Goal: Transaction & Acquisition: Purchase product/service

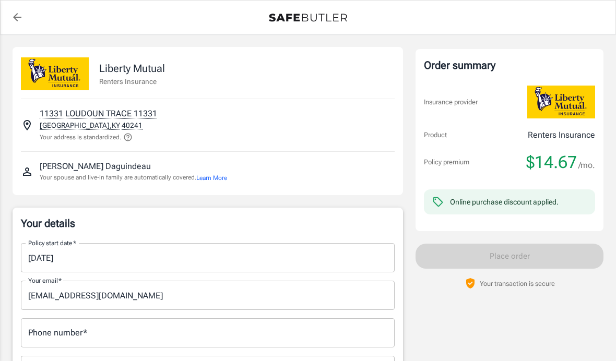
click at [222, 260] on input "09/08/2025" at bounding box center [204, 257] width 366 height 29
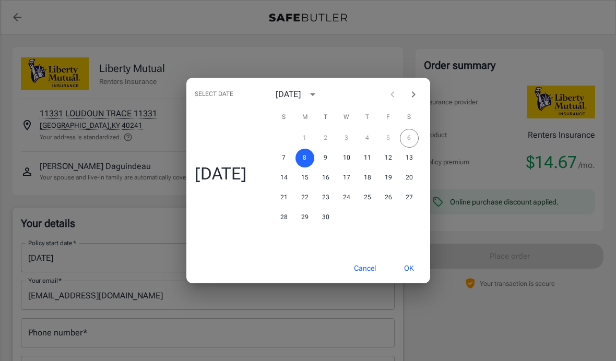
click at [415, 99] on icon "Next month" at bounding box center [413, 94] width 13 height 13
click at [352, 180] on button "15" at bounding box center [346, 178] width 19 height 19
type input "10/15/2025"
click at [413, 270] on button "OK" at bounding box center [409, 268] width 34 height 22
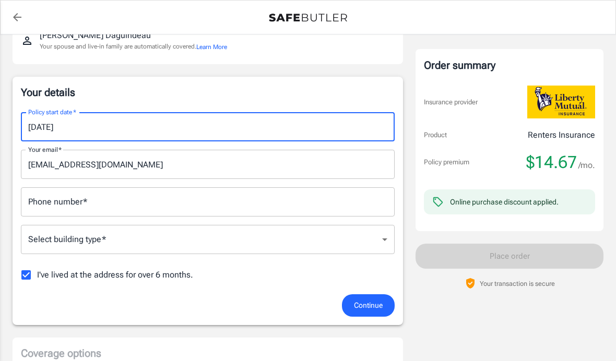
scroll to position [149, 0]
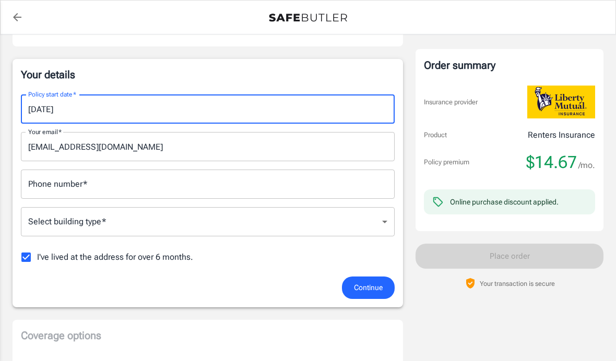
click at [335, 190] on input "Phone number   *" at bounding box center [208, 184] width 374 height 29
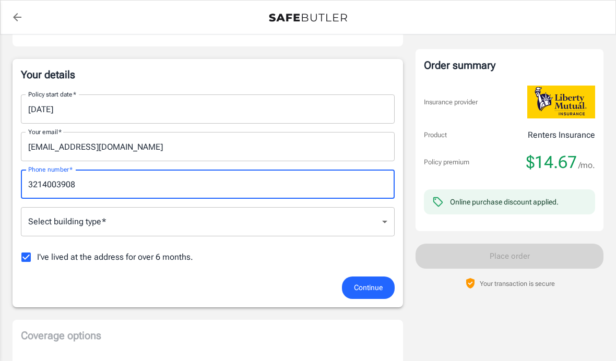
type input "3214003908"
click at [189, 235] on body "Policy premium $ 14.67 /mo Liberty Mutual Renters Insurance 11331 LOUDOUN TRACE…" at bounding box center [308, 363] width 616 height 1024
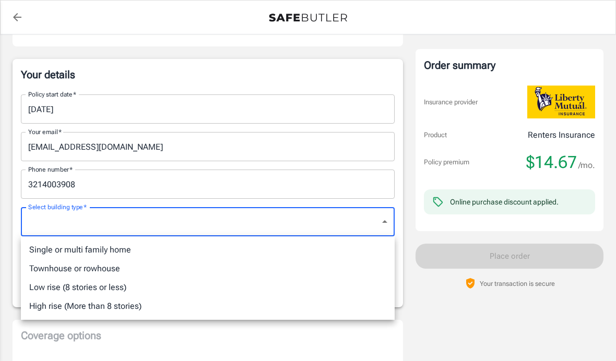
click at [116, 272] on li "Townhouse or rowhouse" at bounding box center [208, 268] width 374 height 19
type input "townhouse"
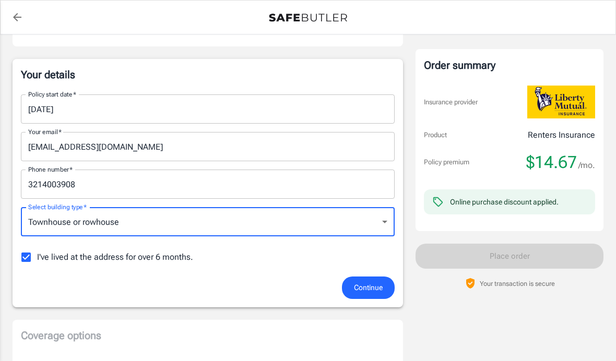
click at [26, 255] on input "I've lived at the address for over 6 months." at bounding box center [26, 257] width 22 height 22
checkbox input "false"
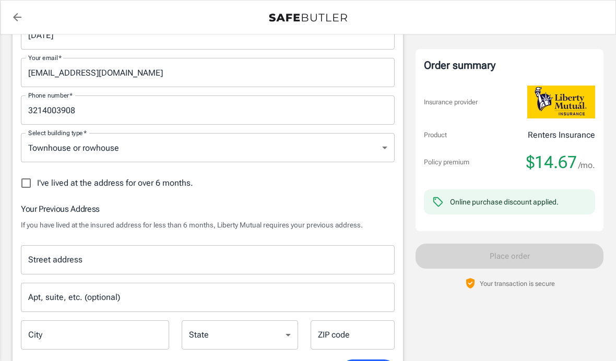
scroll to position [222, 0]
click at [179, 260] on input "Street address" at bounding box center [208, 261] width 364 height 20
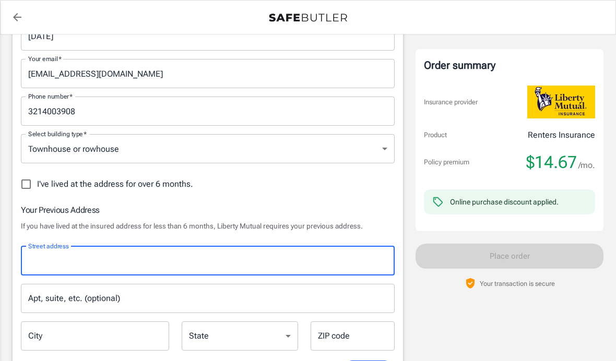
type input "9407 Doral ct"
type input "apt 2"
type input "louisville"
type input "40220"
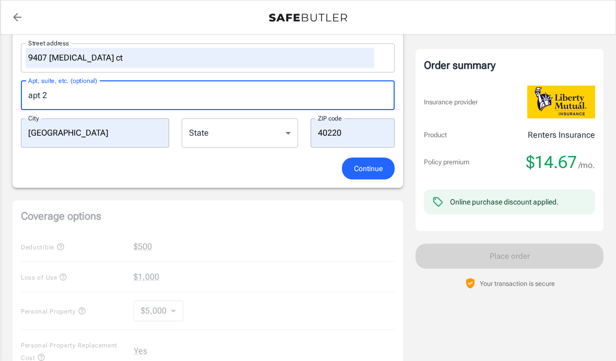
scroll to position [426, 0]
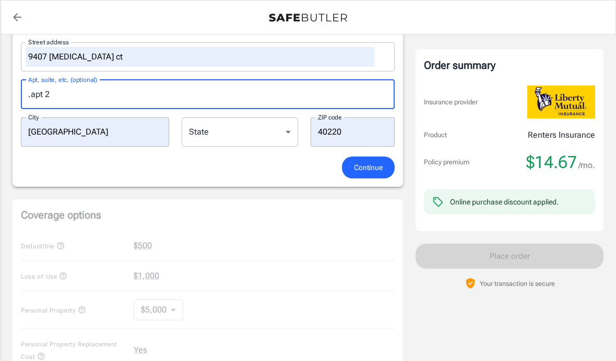
type input "apt 2"
click at [283, 130] on select "Alabama Alaska Arizona Arkansas California Colorado Connecticut Delaware Distri…" at bounding box center [240, 131] width 116 height 29
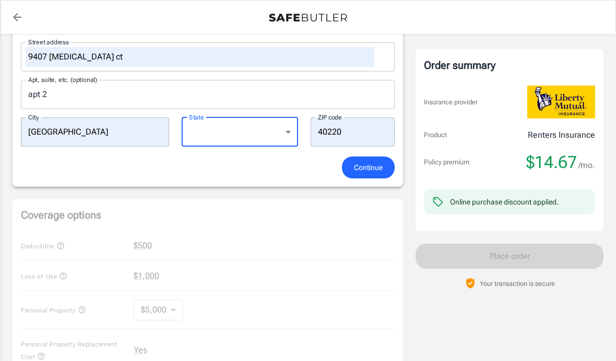
select select "KY"
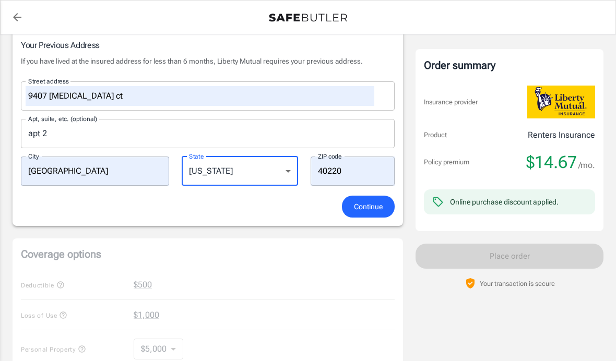
scroll to position [385, 0]
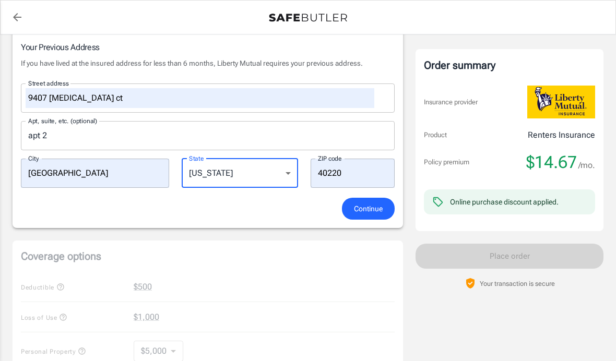
click at [365, 211] on span "Continue" at bounding box center [368, 208] width 29 height 13
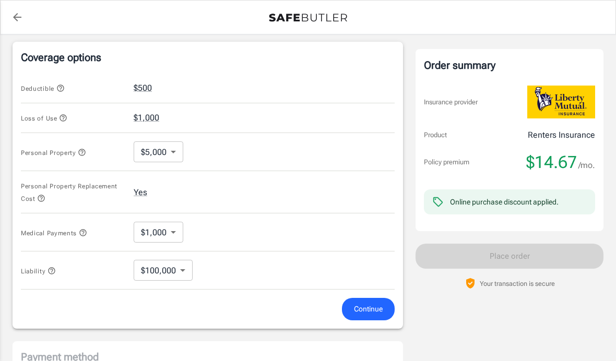
scroll to position [433, 0]
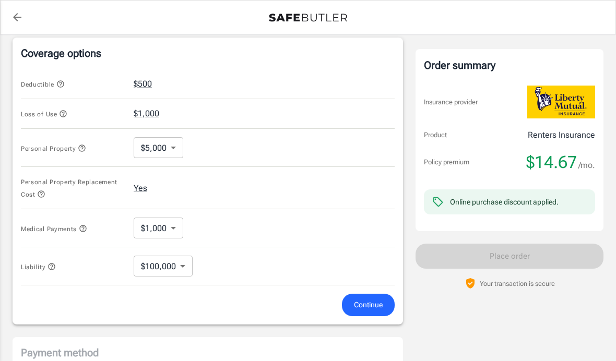
click at [173, 149] on body "Policy premium $ 14.67 /mo Liberty Mutual Renters Insurance 11331 LOUDOUN TRACE…" at bounding box center [308, 80] width 616 height 1026
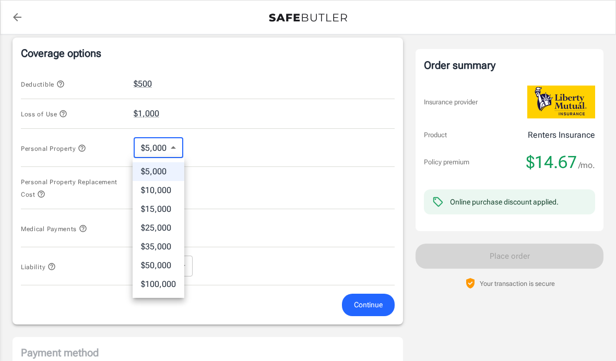
click at [176, 148] on div at bounding box center [308, 180] width 616 height 361
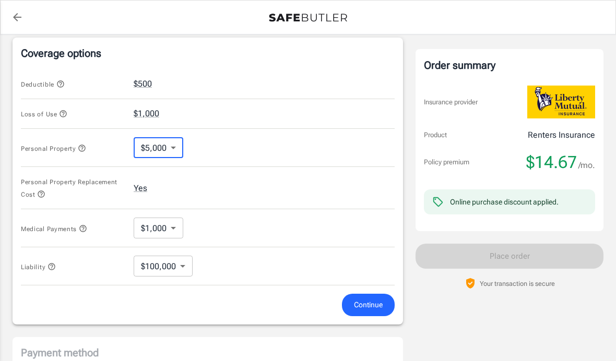
click at [175, 148] on body "Policy premium $ 14.67 /mo Liberty Mutual Renters Insurance 11331 LOUDOUN TRACE…" at bounding box center [308, 80] width 616 height 1026
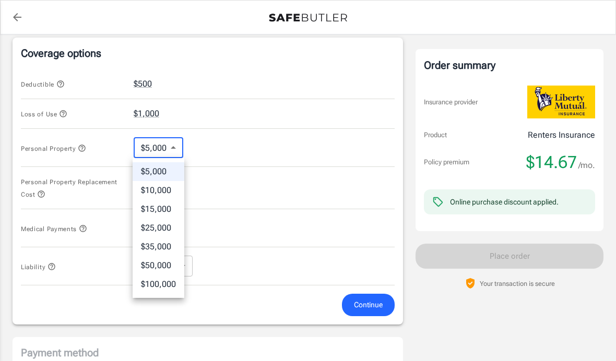
click at [175, 148] on div at bounding box center [308, 180] width 616 height 361
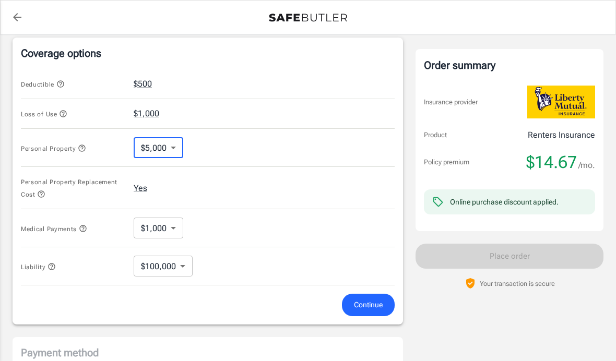
click at [174, 227] on body "Policy premium $ 14.67 /mo Liberty Mutual Renters Insurance 11331 LOUDOUN TRACE…" at bounding box center [308, 80] width 616 height 1026
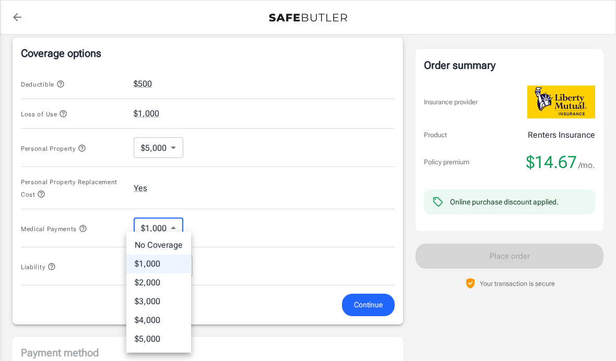
click at [176, 228] on div at bounding box center [308, 180] width 616 height 361
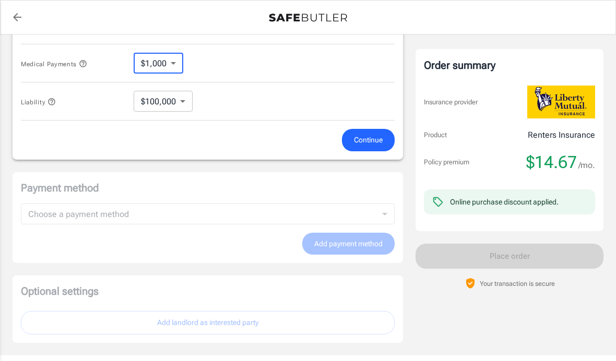
click at [367, 138] on span "Continue" at bounding box center [368, 140] width 29 height 13
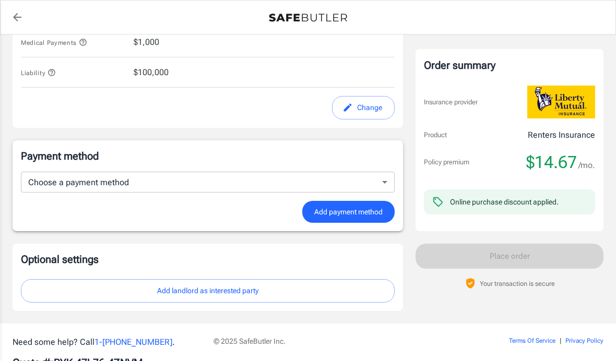
scroll to position [611, 0]
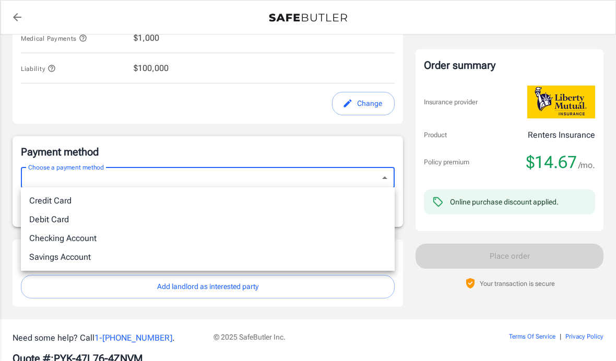
click at [73, 219] on li "Debit Card" at bounding box center [208, 219] width 374 height 19
type input "debit"
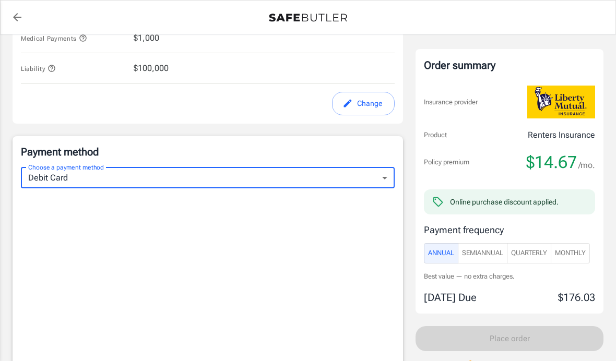
click at [579, 254] on span "Monthly" at bounding box center [570, 253] width 31 height 12
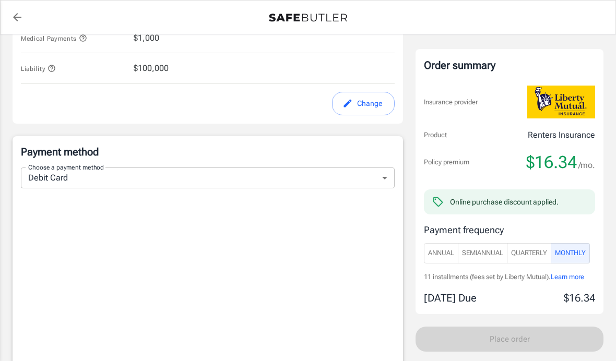
click at [448, 255] on span "Annual" at bounding box center [441, 253] width 26 height 12
click at [492, 252] on span "SemiAnnual" at bounding box center [482, 253] width 41 height 12
click at [528, 253] on span "Quarterly" at bounding box center [529, 253] width 36 height 12
click at [574, 254] on span "Monthly" at bounding box center [570, 253] width 31 height 12
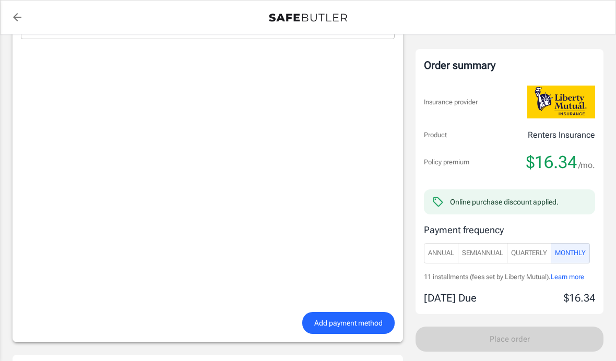
scroll to position [760, 0]
click at [344, 323] on span "Add payment method" at bounding box center [348, 323] width 68 height 13
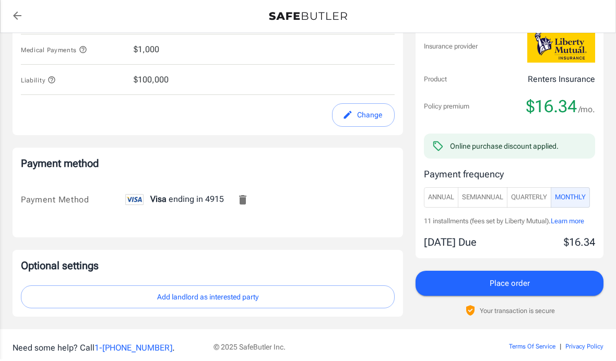
scroll to position [597, 0]
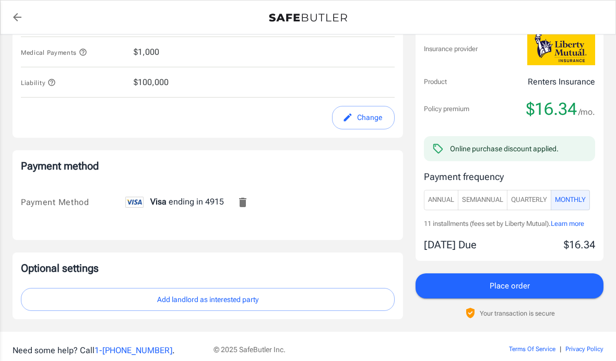
click at [311, 296] on button "Add landlord as interested party" at bounding box center [208, 299] width 374 height 23
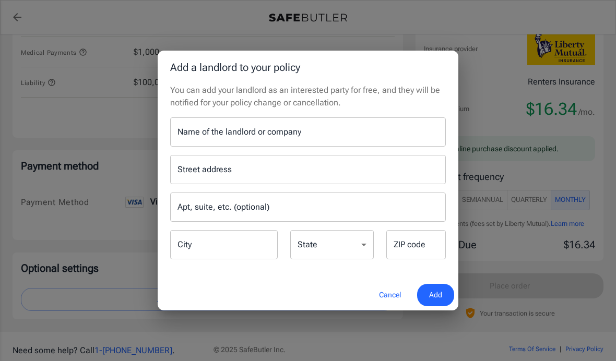
click at [339, 147] on input "Name of the landlord or company" at bounding box center [308, 131] width 276 height 29
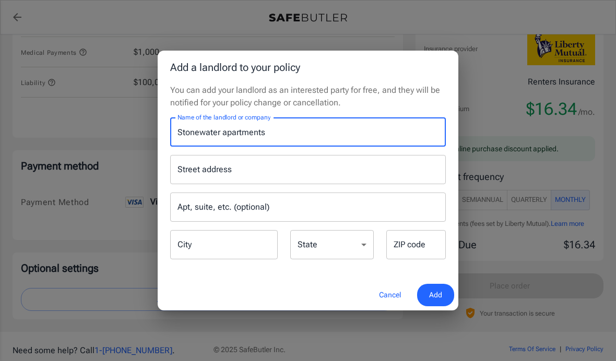
type input "Stonewater apartments"
click at [245, 180] on input "Street address" at bounding box center [308, 170] width 266 height 20
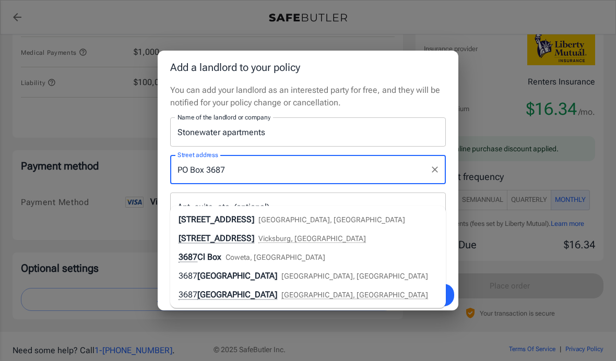
type input "PO Box 3687"
click at [430, 109] on p "You can add your landlord as an interested party for free, and they will be not…" at bounding box center [308, 96] width 276 height 25
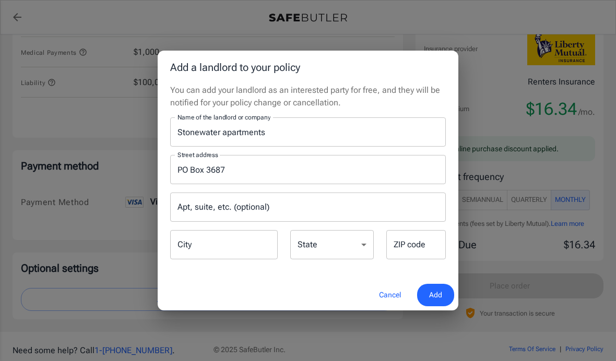
click at [250, 259] on input "City" at bounding box center [224, 244] width 108 height 29
type input "Coppell"
click at [413, 105] on p "You can add your landlord as an interested party for free, and they will be not…" at bounding box center [308, 96] width 276 height 25
click at [346, 259] on select "Alabama Alaska Arizona Arkansas California Colorado Connecticut Delaware Distri…" at bounding box center [332, 244] width 84 height 29
select select "TX"
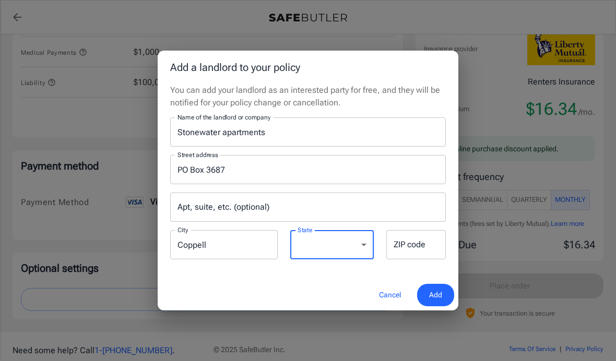
click at [405, 259] on div "ZIP code ZIP code" at bounding box center [415, 244] width 59 height 29
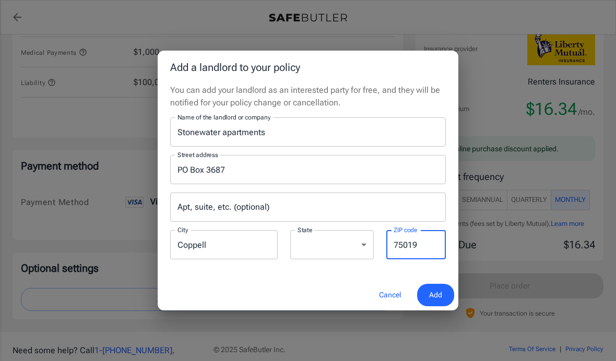
type input "75019"
click at [414, 109] on p "You can add your landlord as an interested party for free, and they will be not…" at bounding box center [308, 96] width 276 height 25
click at [434, 302] on span "Add" at bounding box center [435, 295] width 13 height 13
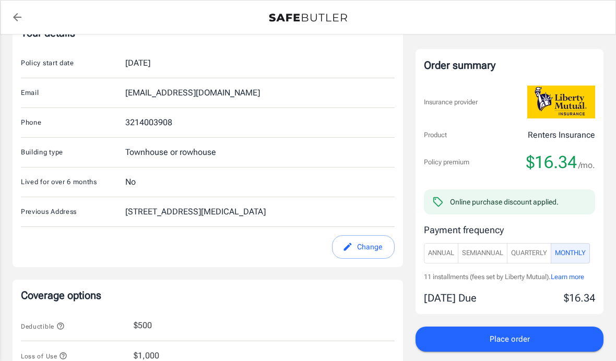
scroll to position [190, 0]
click at [457, 339] on button "Place order" at bounding box center [509, 339] width 188 height 25
